Goal: Task Accomplishment & Management: Manage account settings

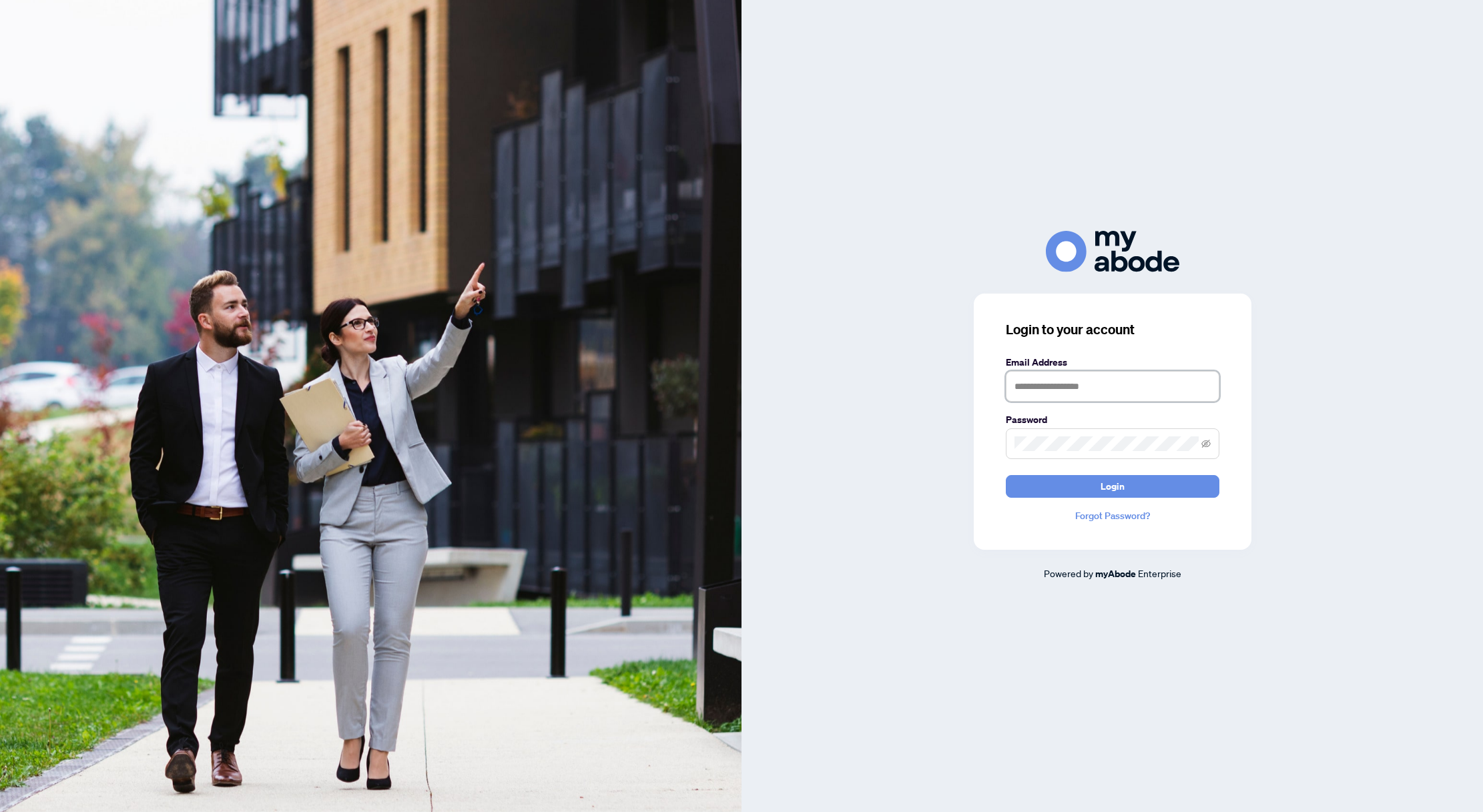
click at [1119, 381] on input "text" at bounding box center [1112, 386] width 213 height 31
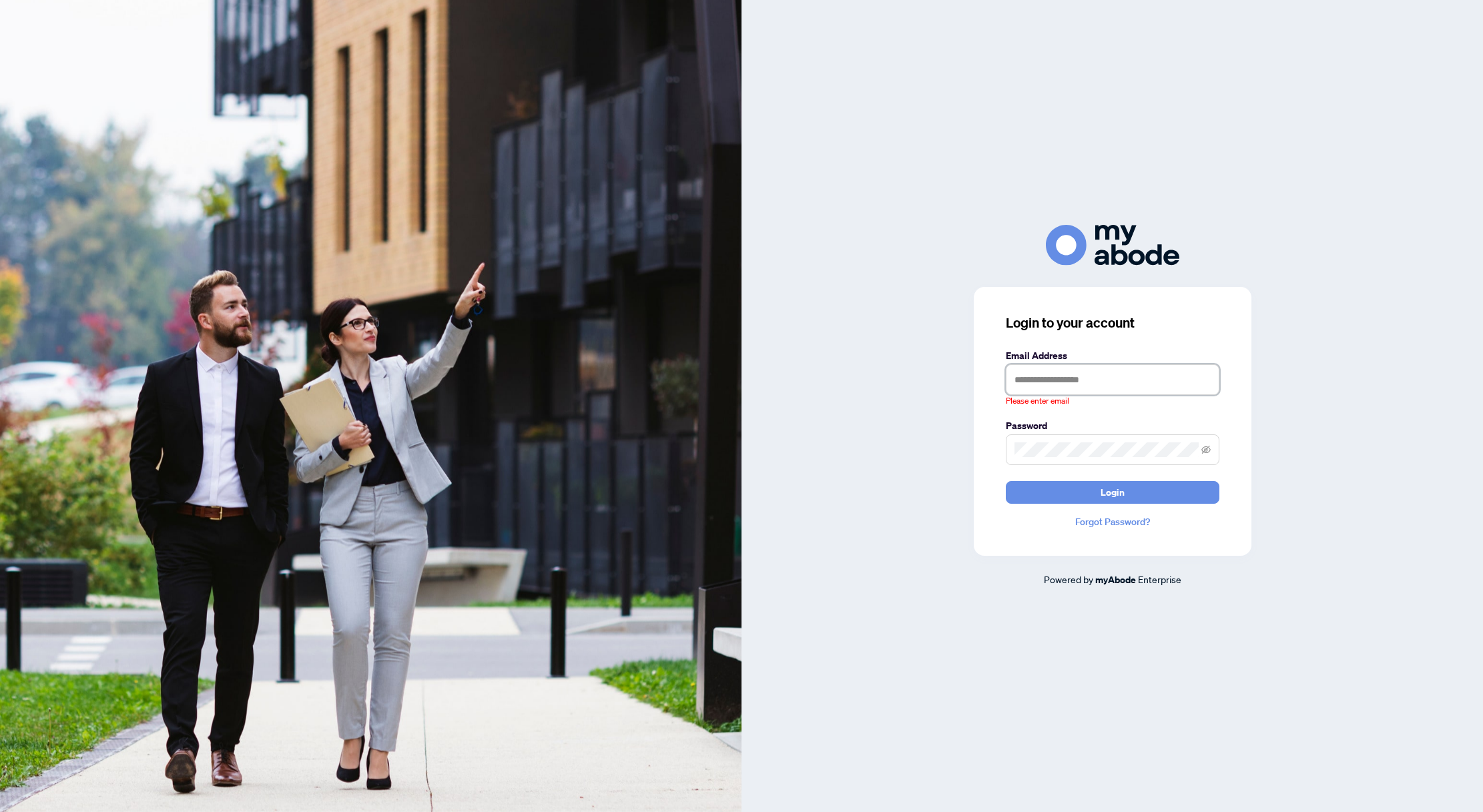
type input "**********"
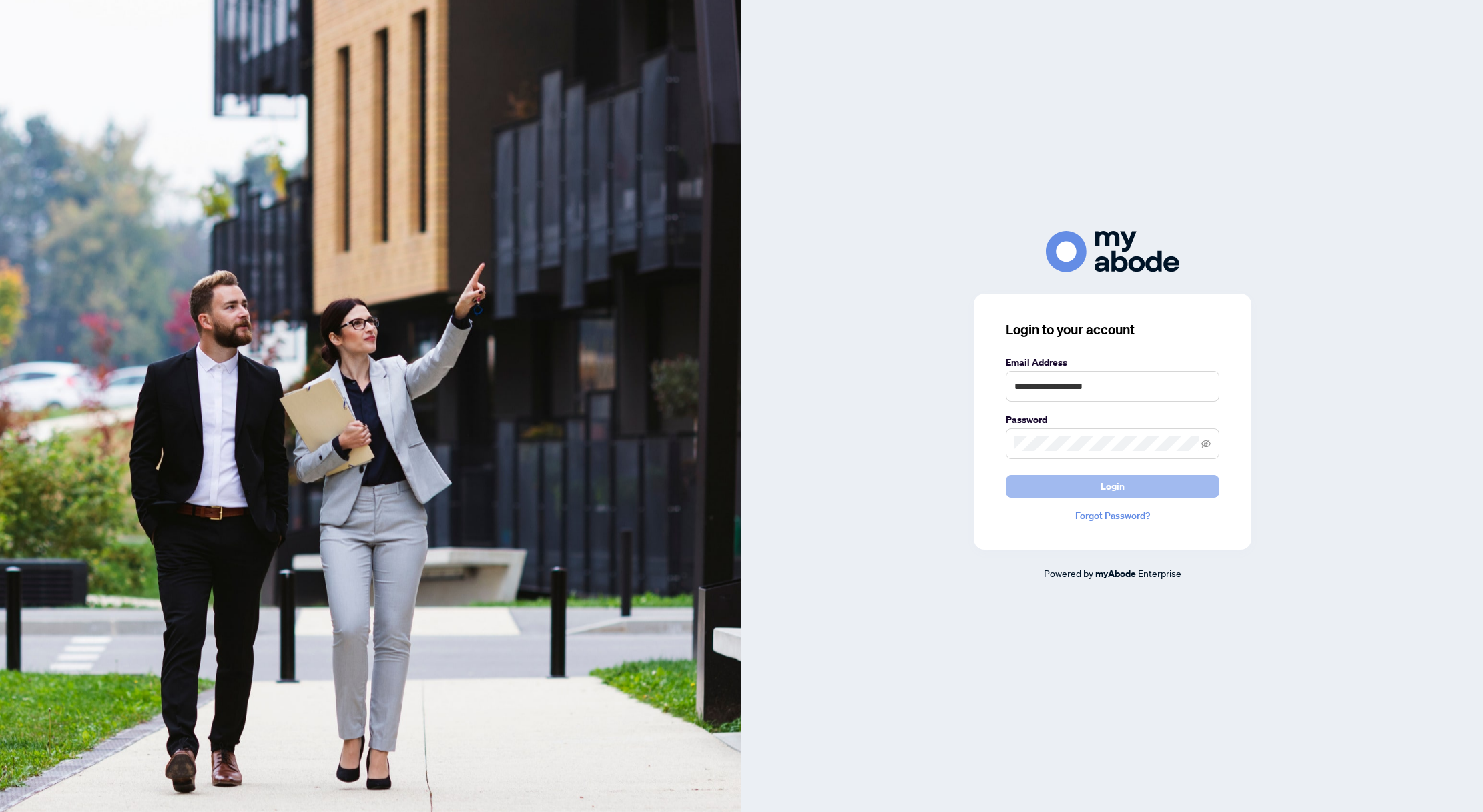
click at [1122, 492] on span "Login" at bounding box center [1112, 486] width 24 height 21
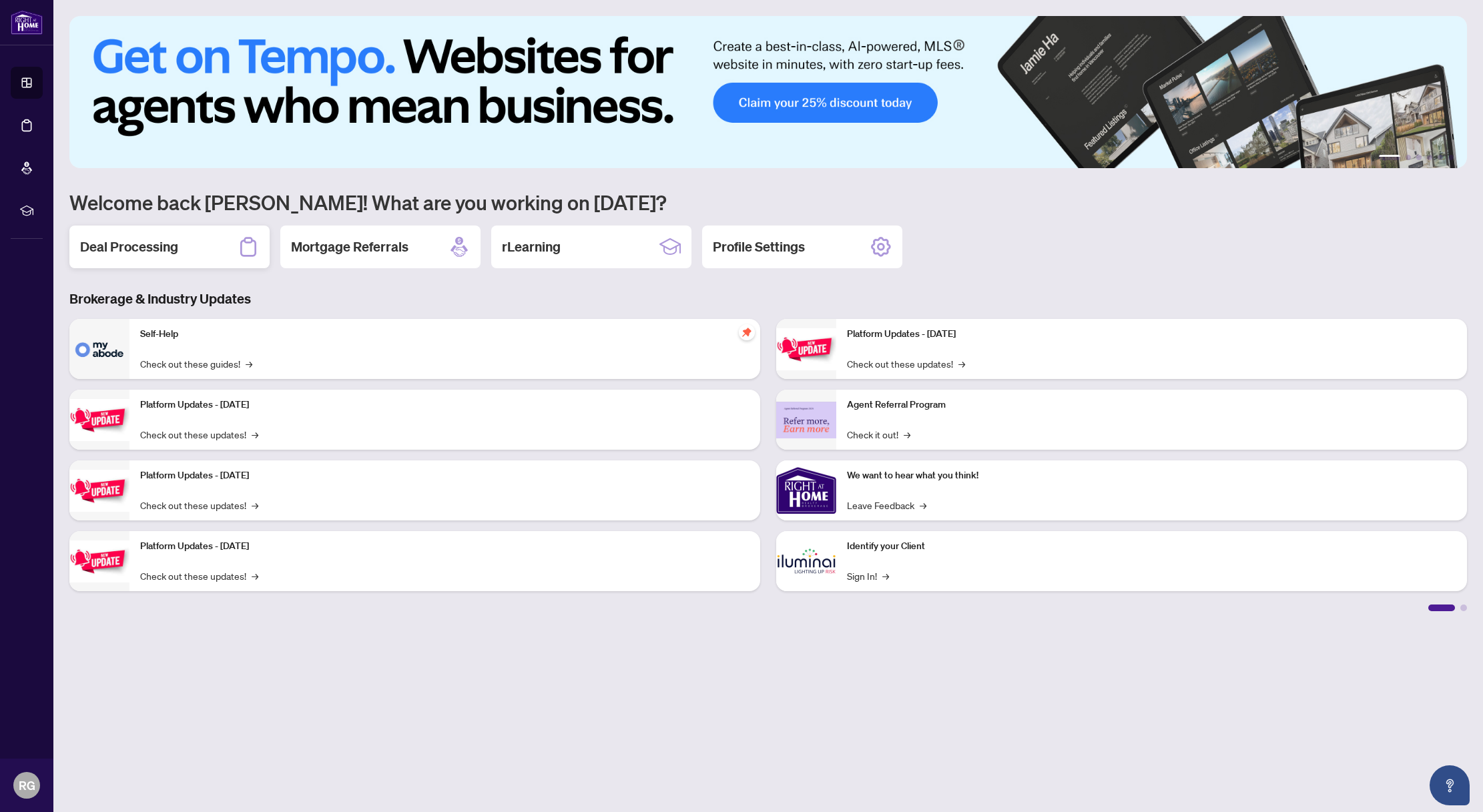
click at [217, 240] on div "Deal Processing" at bounding box center [170, 246] width 200 height 43
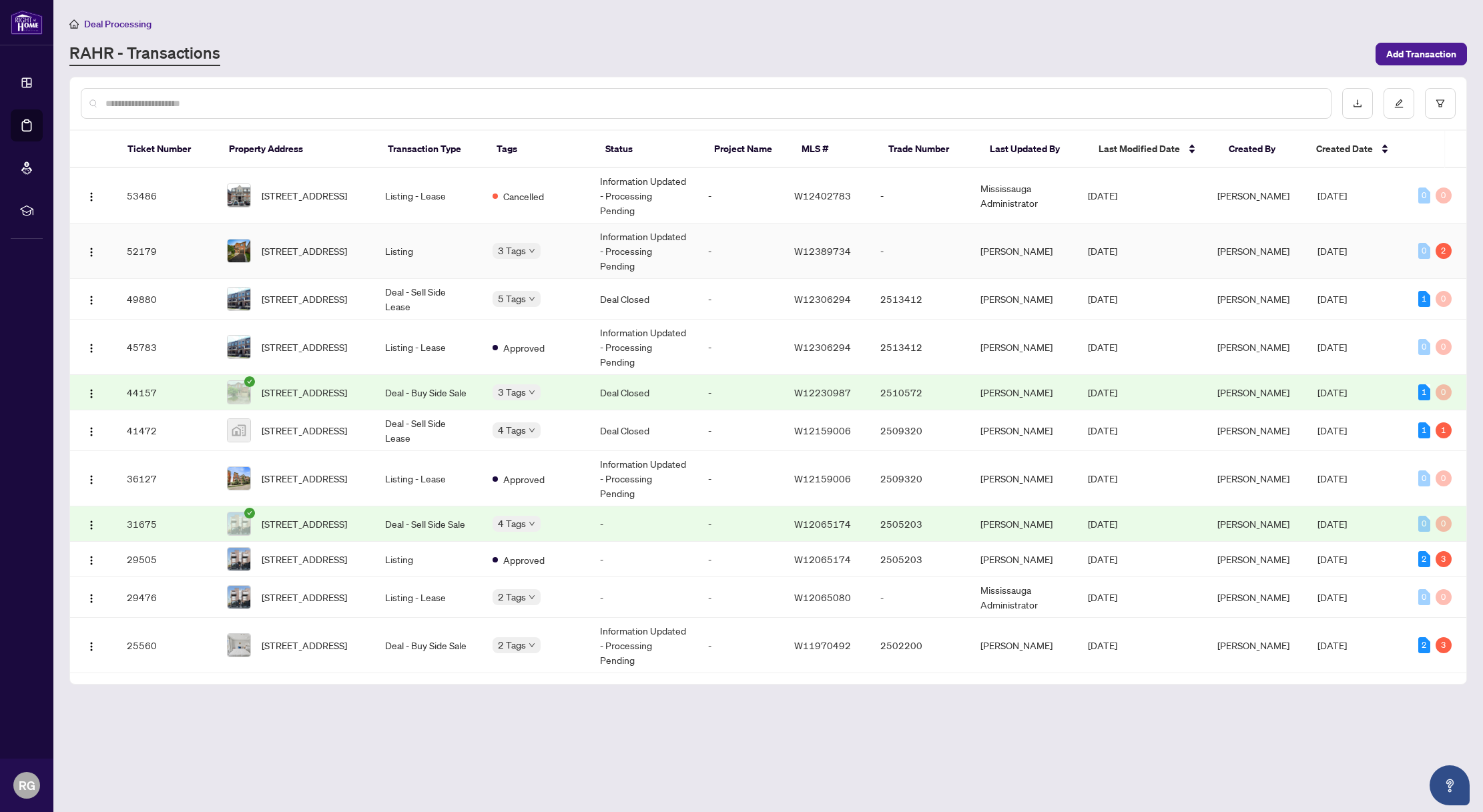
click at [620, 246] on td "Information Updated - Processing Pending" at bounding box center [642, 251] width 107 height 56
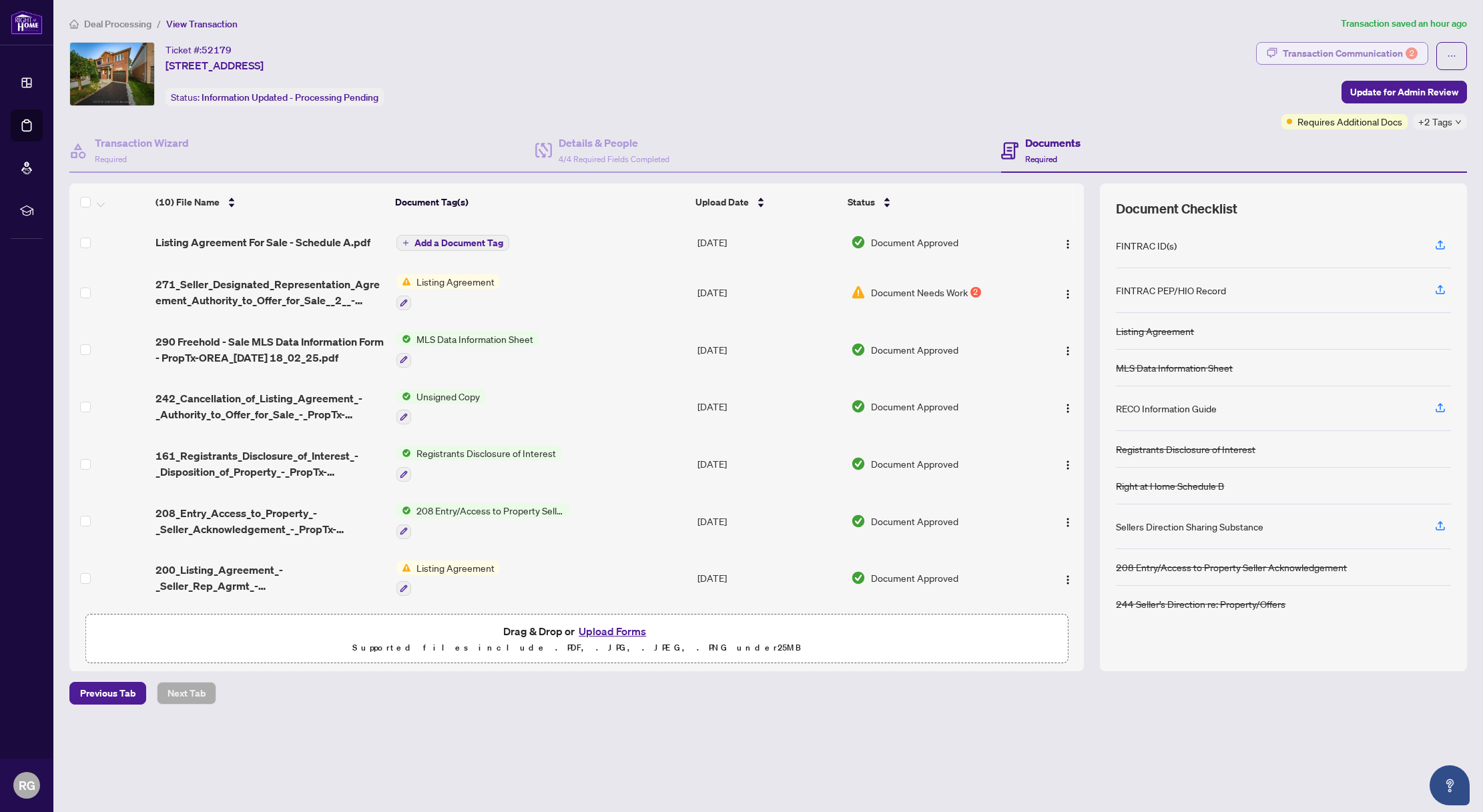
click at [1363, 53] on div "Transaction Communication 2" at bounding box center [1350, 53] width 135 height 21
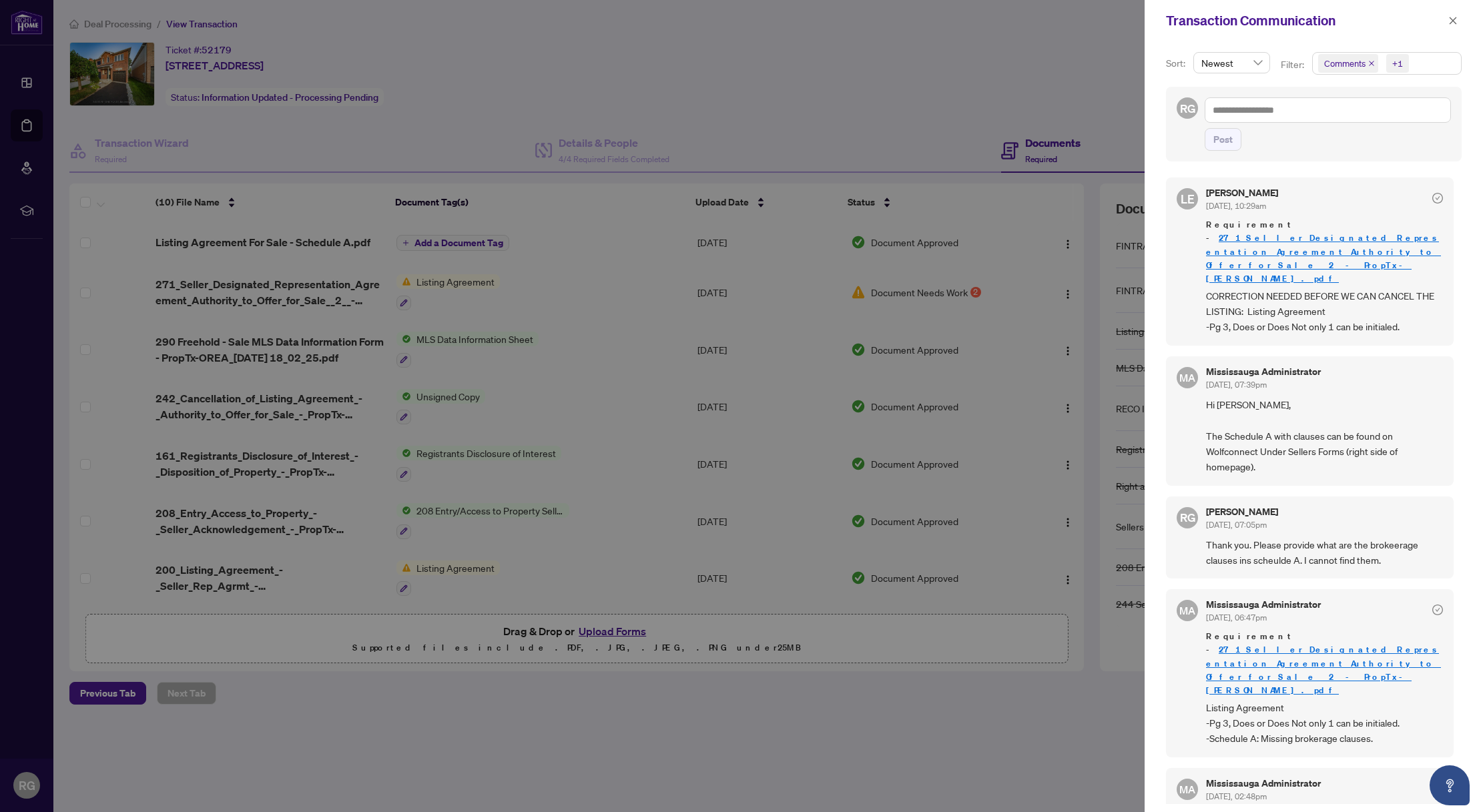
click at [1328, 250] on link "271_Seller_Designated_Representation_Agreement_Authority_to_Offer_for_Sale__2__…" at bounding box center [1323, 258] width 235 height 52
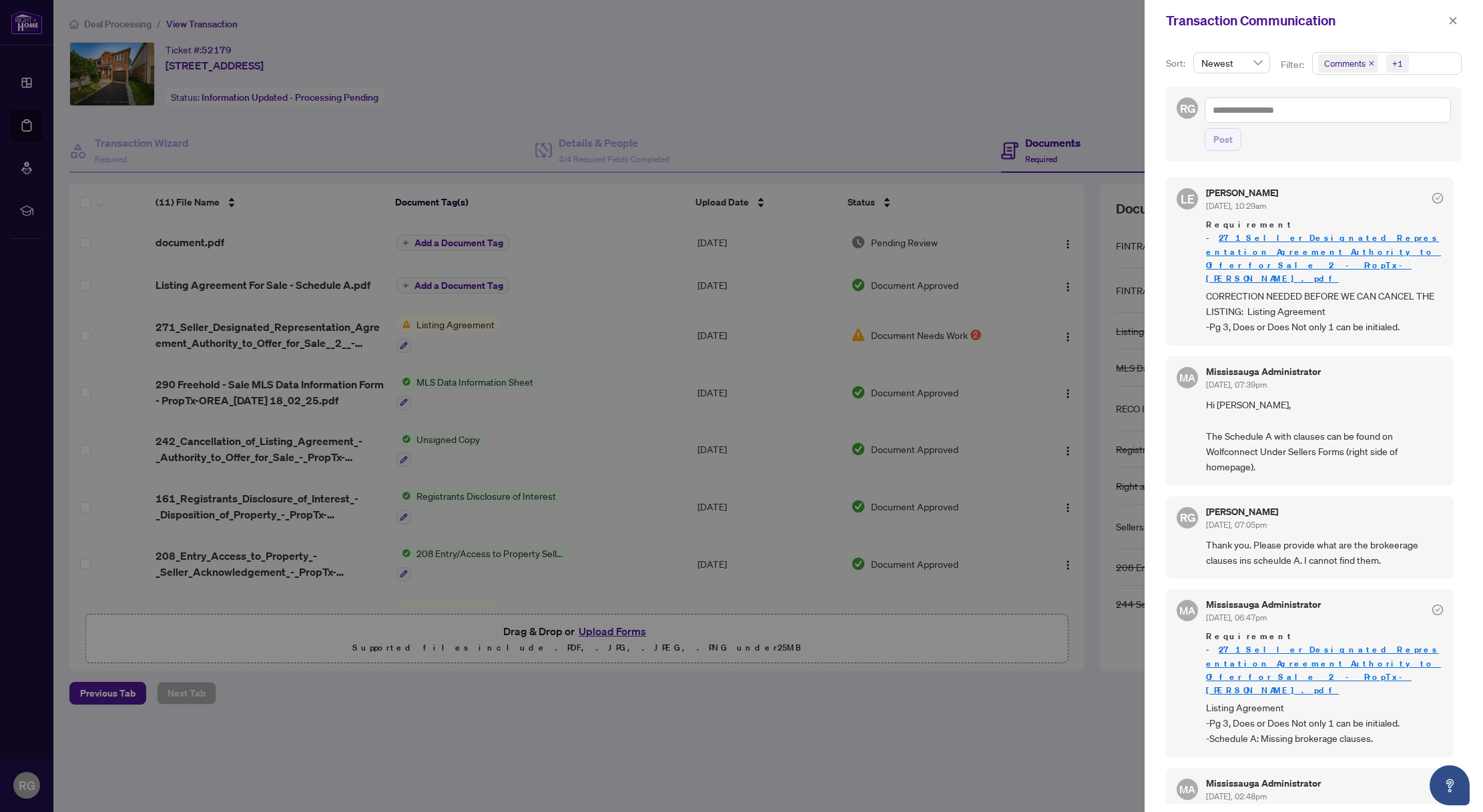
click at [963, 149] on div at bounding box center [741, 406] width 1483 height 812
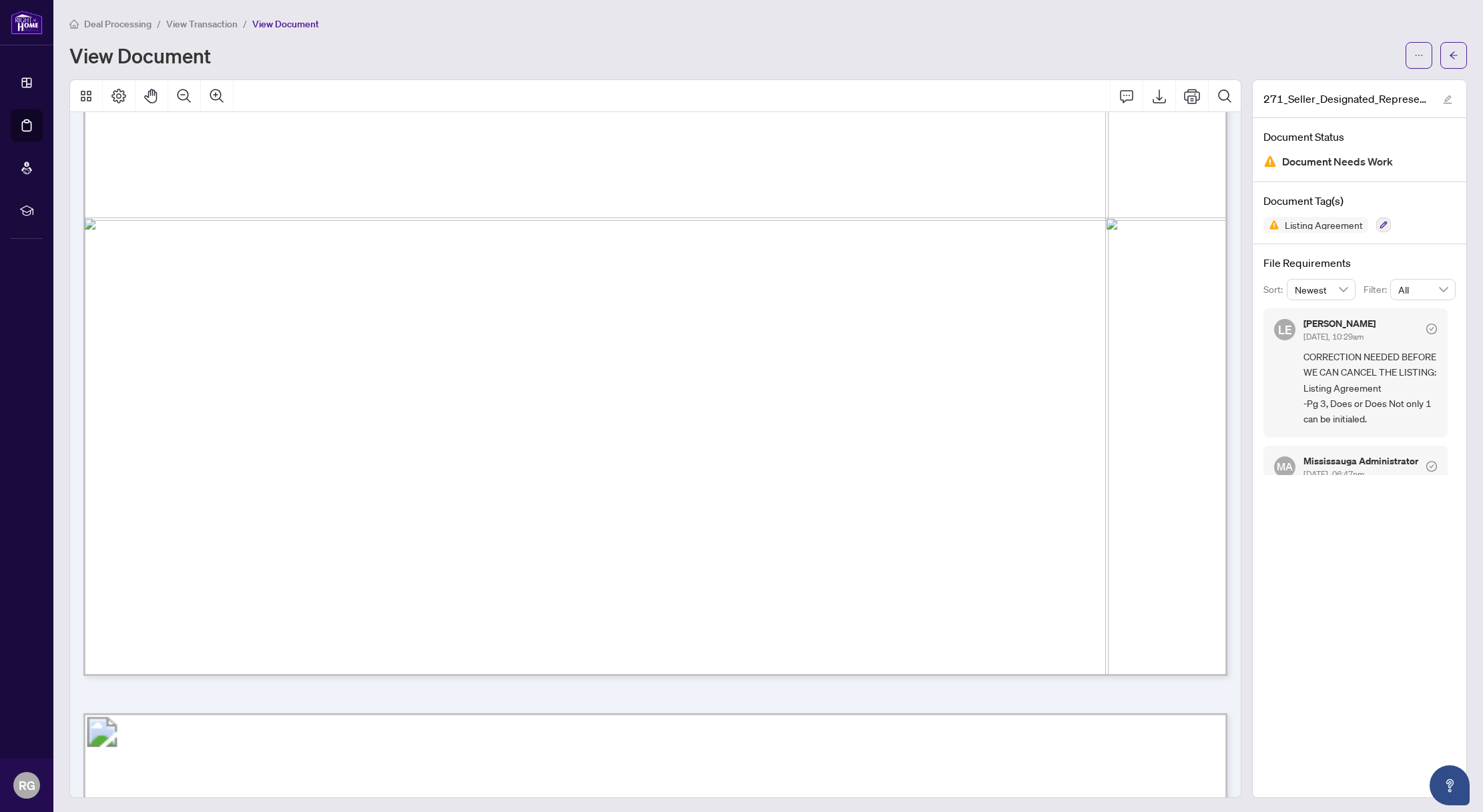
scroll to position [2686, 0]
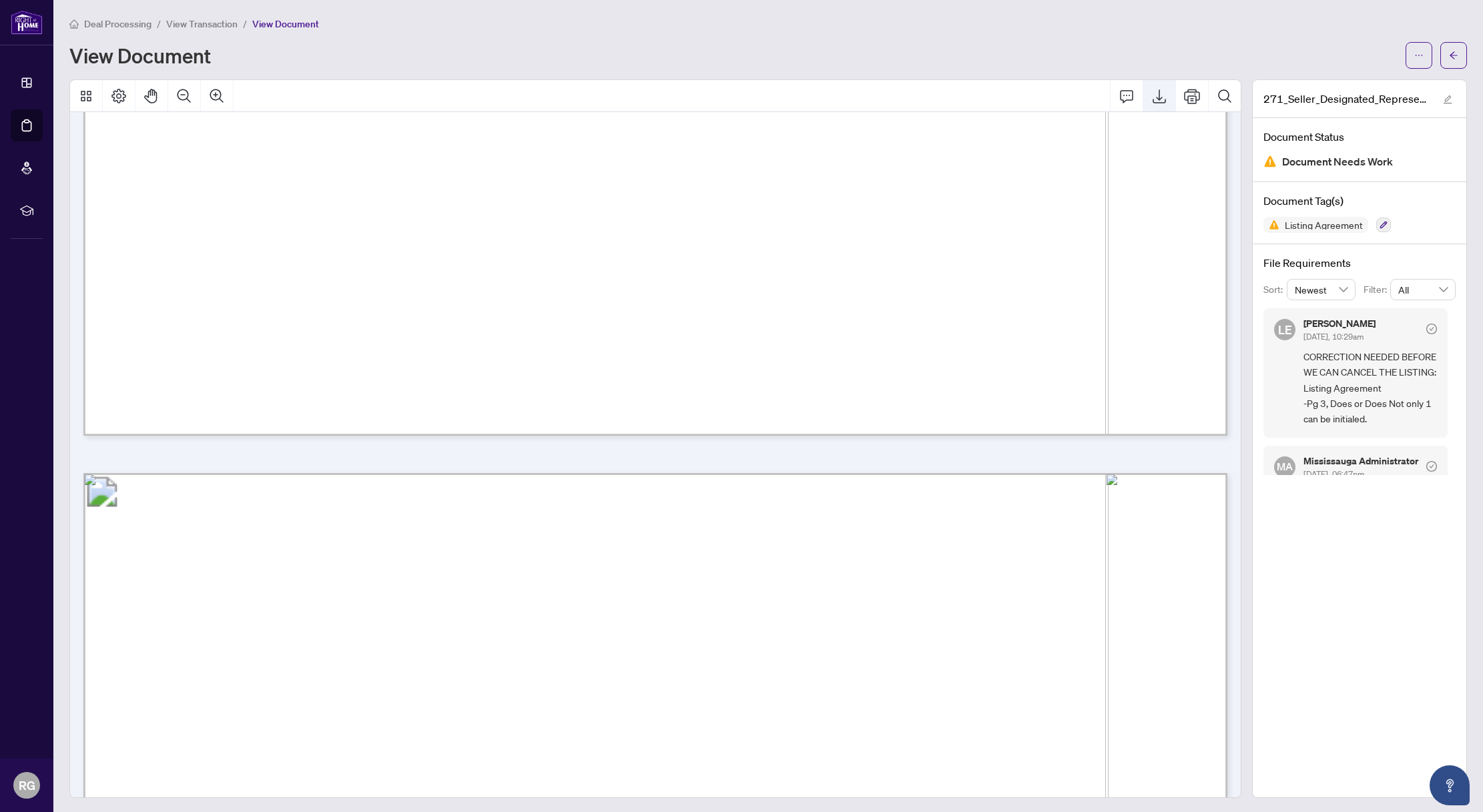
click at [1160, 85] on button "Export" at bounding box center [1159, 96] width 32 height 32
click at [201, 17] on li "View Transaction" at bounding box center [202, 23] width 71 height 15
click at [197, 25] on span "View Transaction" at bounding box center [202, 23] width 71 height 12
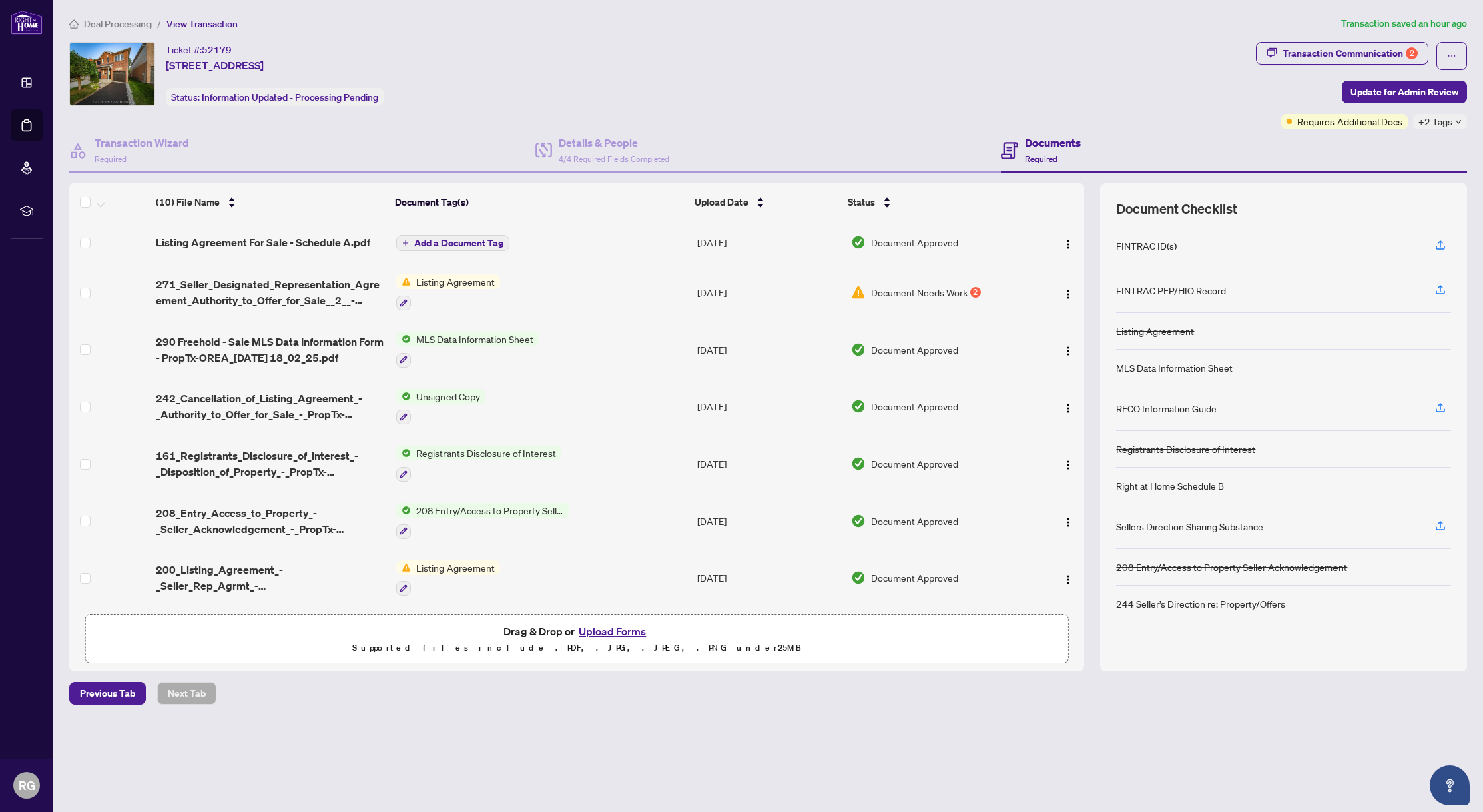
click at [651, 622] on div "Drag & Drop or Upload Forms Supported files include .PDF, .JPG, .JPEG, .PNG und…" at bounding box center [576, 638] width 965 height 33
click at [609, 626] on button "Upload Forms" at bounding box center [612, 630] width 75 height 17
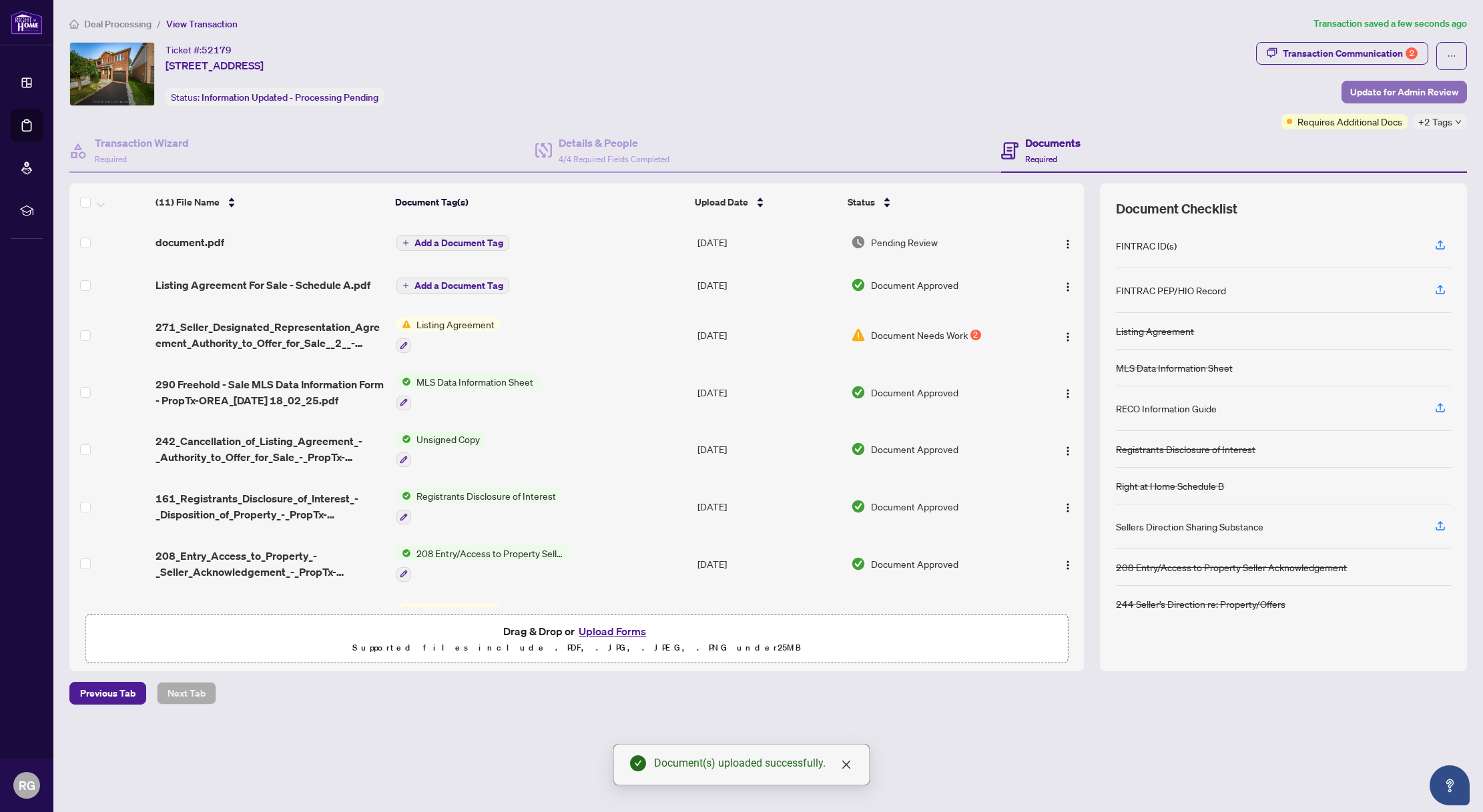
click at [1376, 89] on span "Update for Admin Review" at bounding box center [1404, 92] width 108 height 21
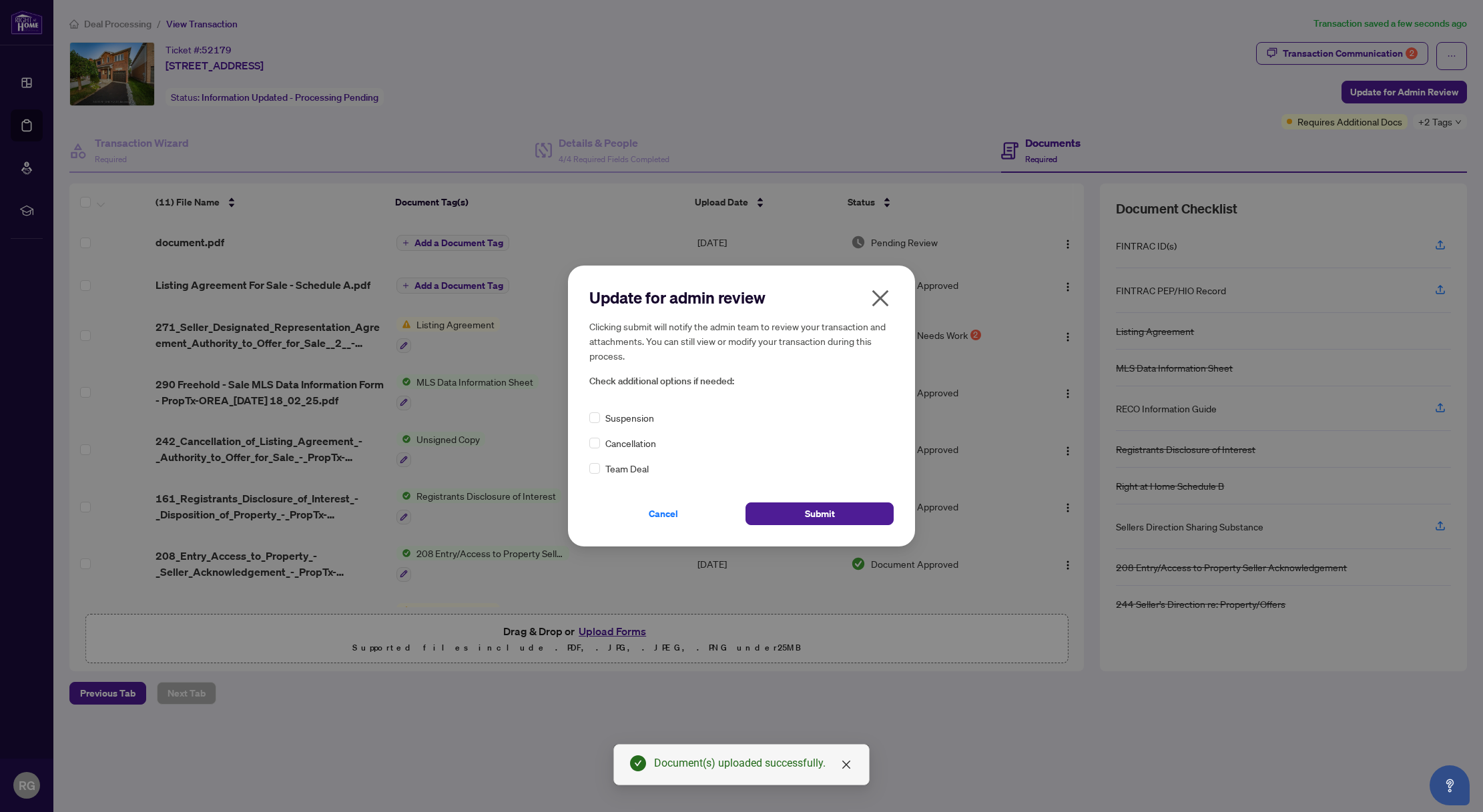
click at [623, 443] on span "Cancellation" at bounding box center [630, 443] width 51 height 15
click at [815, 519] on span "Submit" at bounding box center [819, 514] width 30 height 21
